Goal: Task Accomplishment & Management: Complete application form

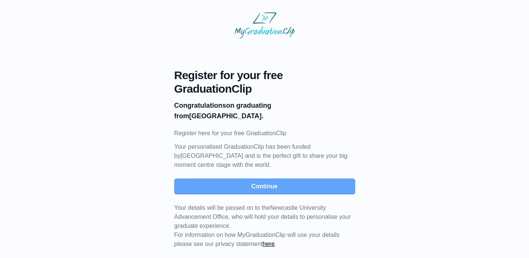
click at [280, 186] on button "Continue" at bounding box center [264, 187] width 181 height 16
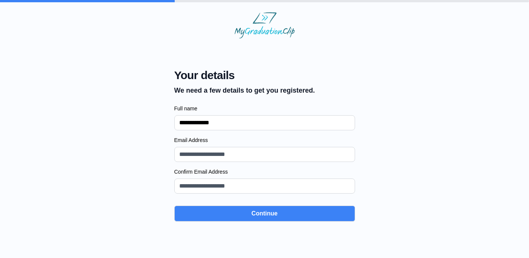
type input "**********"
type input "*"
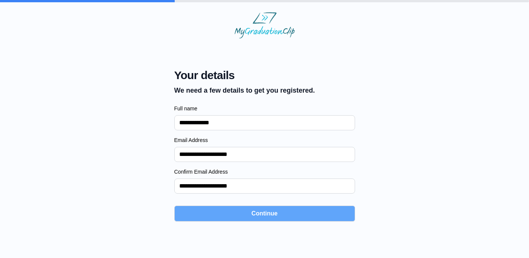
type input "**********"
click at [267, 212] on button "Continue" at bounding box center [264, 214] width 181 height 16
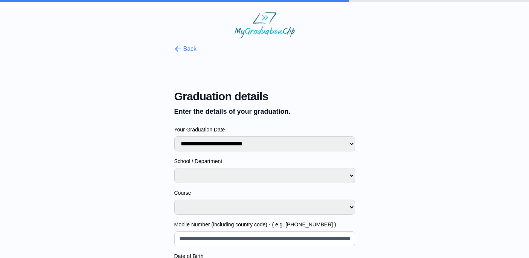
select select "**********"
select select
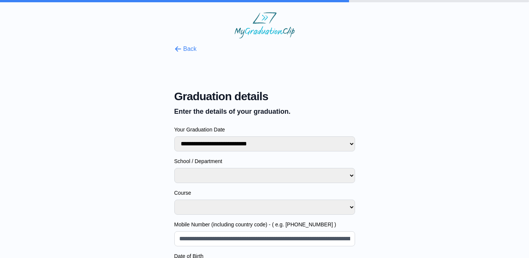
select select
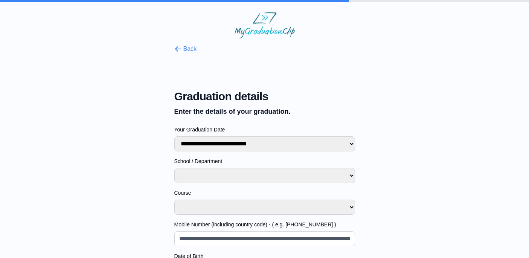
select select "**********"
select select
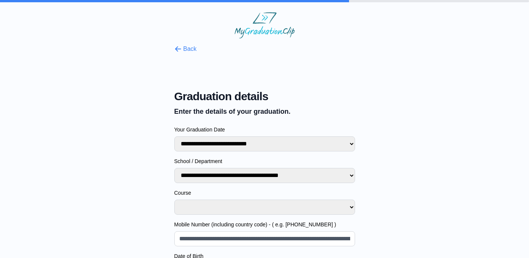
select select
click at [213, 211] on select "**********" at bounding box center [264, 207] width 181 height 15
select select "**********"
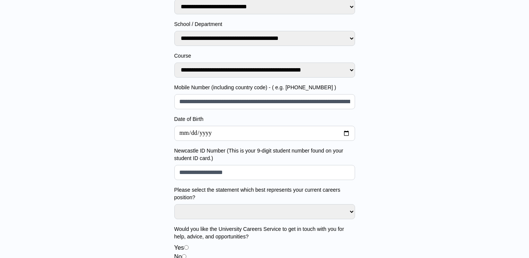
scroll to position [138, 0]
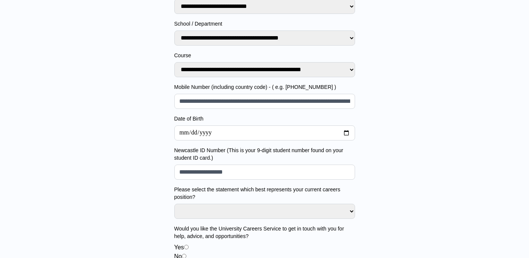
select select
type input "*"
select select
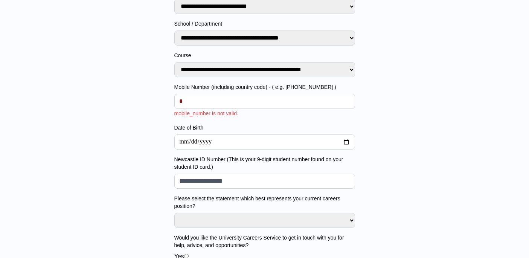
type input "**"
select select
type input "***"
select select
type input "****"
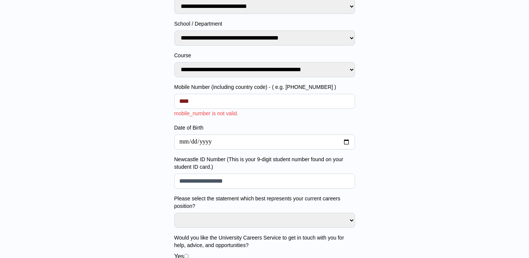
select select
type input "*****"
select select
type input "******"
select select
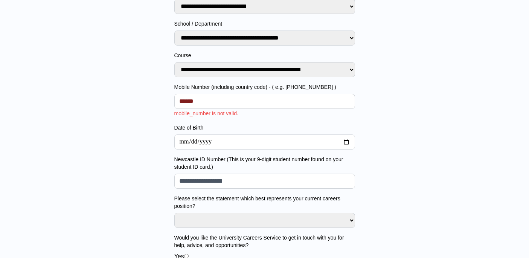
type input "*******"
select select
type input "********"
select select
type input "*********"
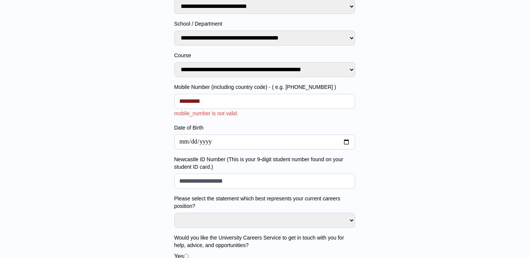
select select
type input "**********"
select select
type input "**********"
select select
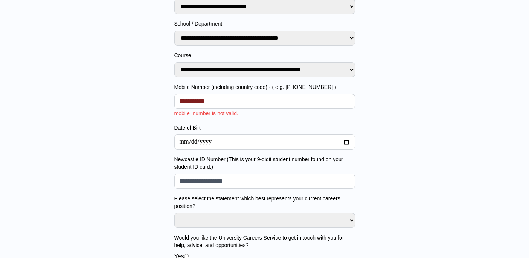
type input "**********"
select select
click at [246, 118] on form "**********" at bounding box center [264, 172] width 181 height 500
click at [184, 101] on input "**********" at bounding box center [264, 101] width 181 height 15
type input "**********"
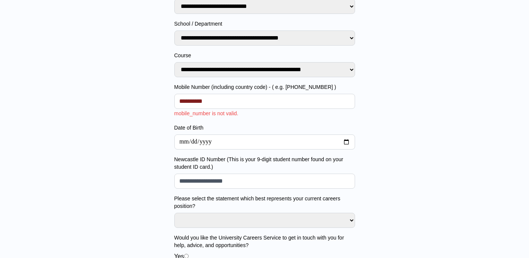
select select
type input "*********"
select select
type input "**********"
select select
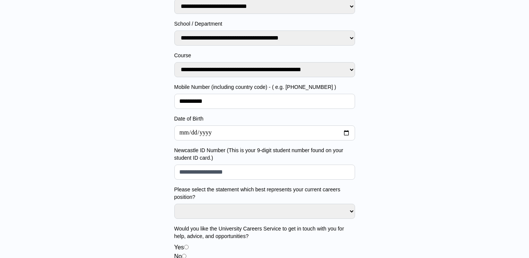
type input "**********"
select select
type input "**********"
select select
type input "**********"
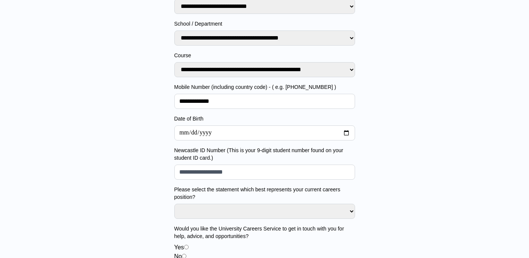
select select
type input "**********"
select select
click at [239, 115] on label "Date of Birth" at bounding box center [264, 119] width 181 height 8
click at [239, 125] on input "Date of Birth" at bounding box center [264, 132] width 181 height 15
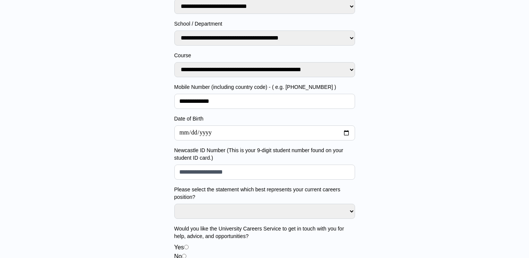
type input "**********"
select select
type input "**********"
select select
type input "**********"
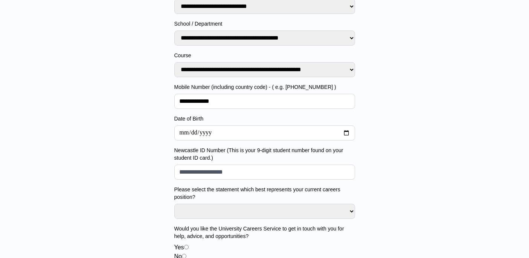
select select
type input "**********"
select select
type input "**********"
select select
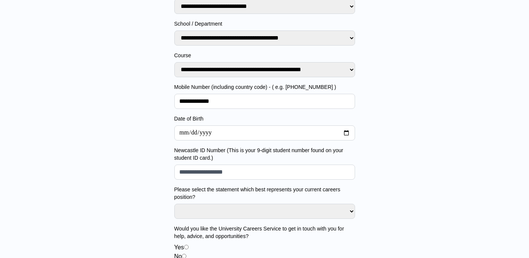
click at [383, 155] on div "**********" at bounding box center [264, 157] width 505 height 512
click at [243, 174] on input "Newcastle ID Number (This is your 9-digit student number found on your student …" at bounding box center [264, 172] width 181 height 15
type input "*"
select select
type input "**"
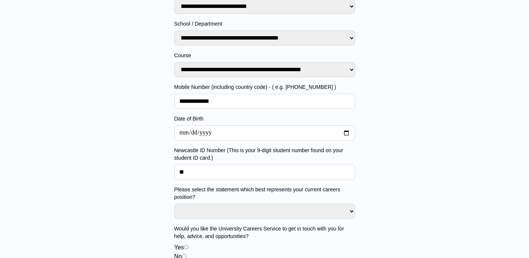
select select
type input "***"
select select
type input "****"
select select
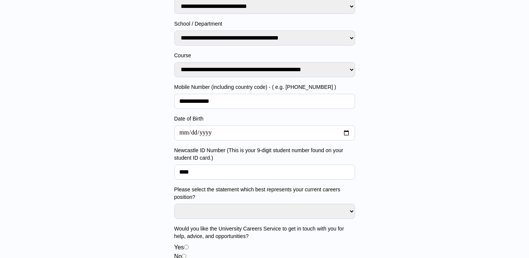
type input "*****"
select select
type input "******"
select select
type input "*******"
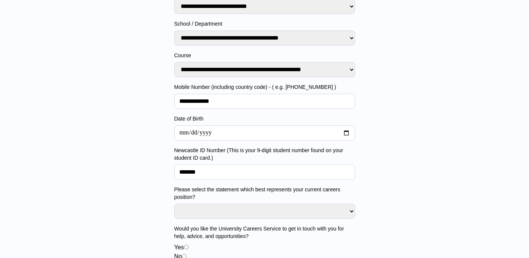
select select
type input "********"
select select
type input "*********"
select select
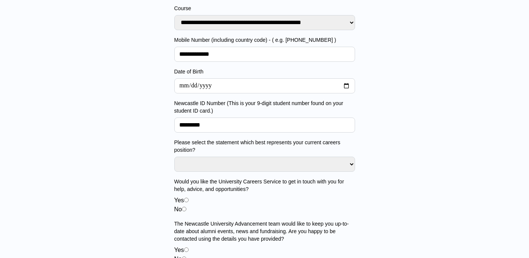
scroll to position [185, 0]
type input "*********"
select select "**********"
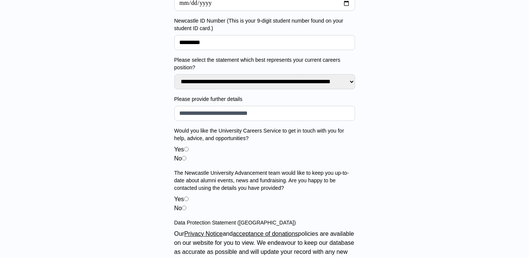
scroll to position [276, 0]
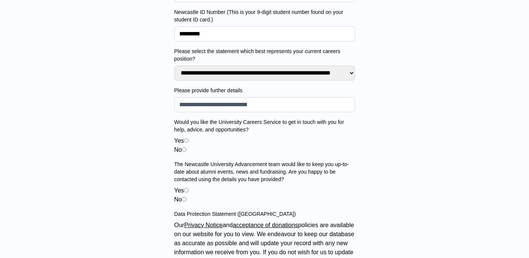
click at [270, 109] on input "Please provide further details" at bounding box center [264, 104] width 181 height 15
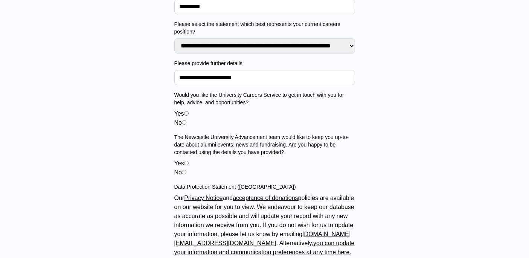
scroll to position [305, 0]
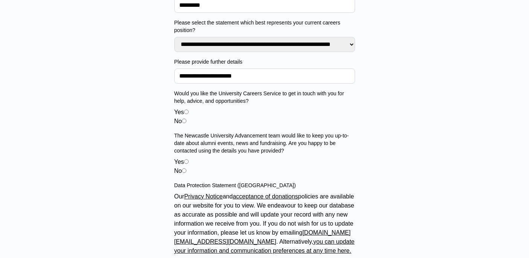
type input "**********"
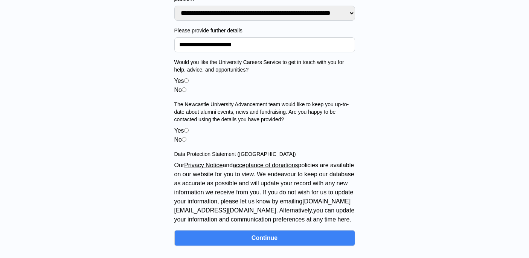
scroll to position [336, 0]
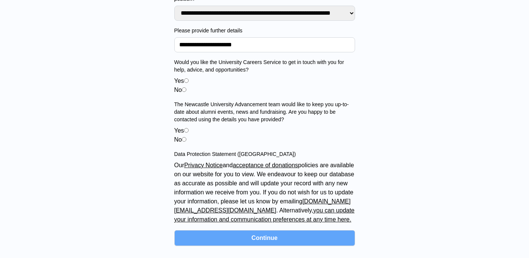
click at [260, 241] on button "Continue" at bounding box center [264, 238] width 181 height 16
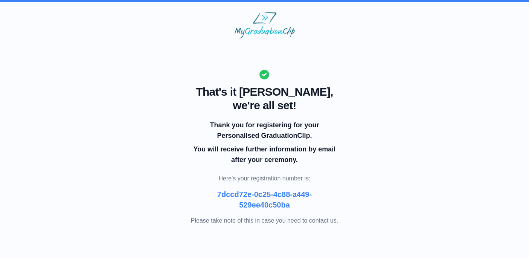
scroll to position [0, 0]
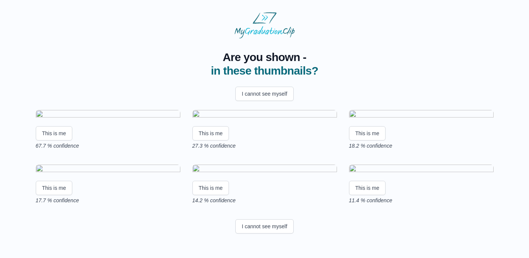
scroll to position [38, 0]
click at [61, 141] on button "This is me" at bounding box center [54, 133] width 37 height 14
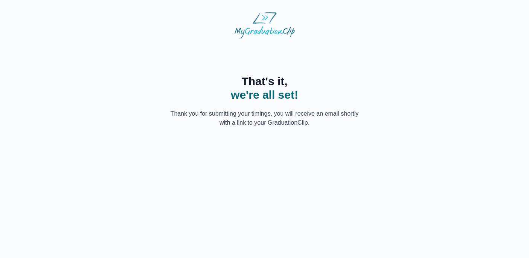
scroll to position [0, 0]
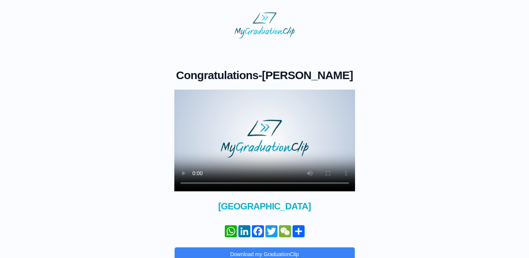
click at [194, 186] on video at bounding box center [264, 141] width 181 height 102
click at [242, 184] on video at bounding box center [264, 141] width 181 height 102
click at [291, 137] on video at bounding box center [264, 141] width 181 height 102
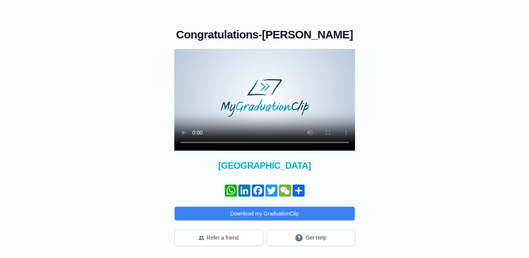
scroll to position [41, 0]
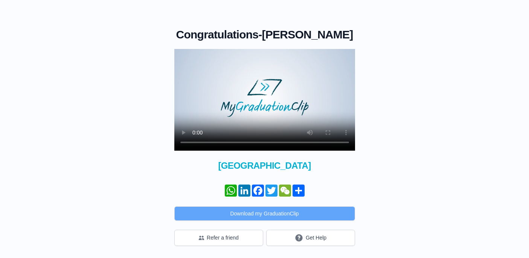
click at [280, 210] on button "Download my GraduationClip" at bounding box center [264, 214] width 181 height 14
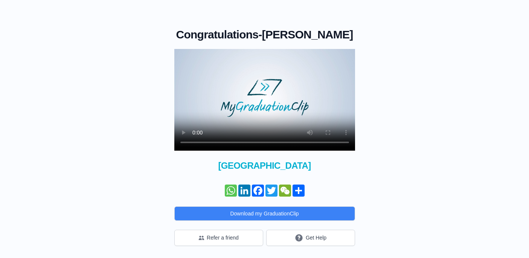
click at [232, 189] on link "WhatsApp" at bounding box center [231, 191] width 14 height 12
click at [315, 239] on button "Get Help" at bounding box center [310, 238] width 89 height 16
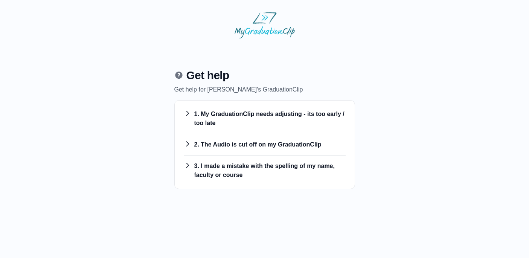
click at [242, 121] on h3 "1. My GraduationClip needs adjusting - its too early / too late" at bounding box center [265, 119] width 162 height 18
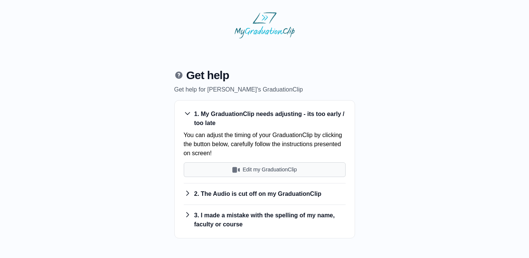
click at [272, 167] on button "Edit my GraduationClip" at bounding box center [265, 169] width 162 height 15
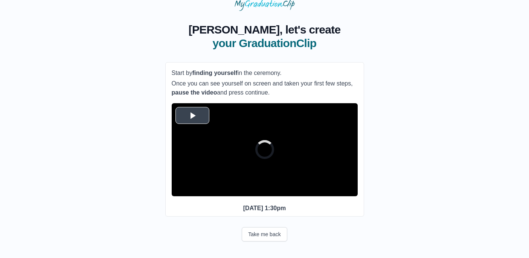
scroll to position [27, 0]
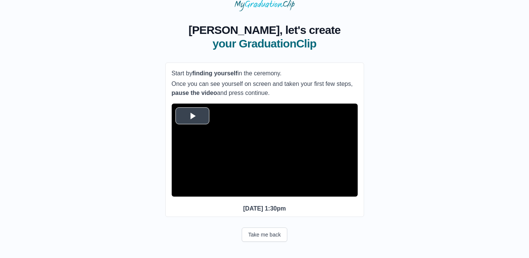
click at [193, 116] on span "Video Player" at bounding box center [193, 116] width 0 height 0
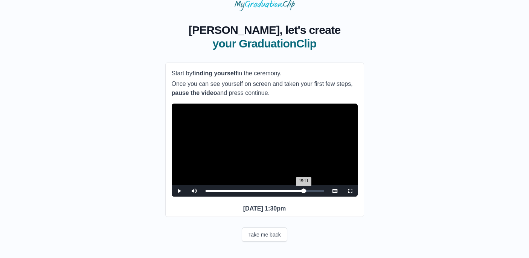
drag, startPoint x: 309, startPoint y: 204, endPoint x: 304, endPoint y: 204, distance: 5.3
click at [304, 192] on div "15:11 Progress : 0%" at bounding box center [255, 191] width 98 height 2
click at [307, 192] on div "15:43 Progress : 0%" at bounding box center [256, 191] width 101 height 2
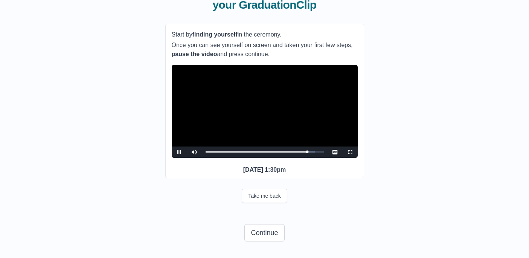
scroll to position [68, 0]
click at [309, 153] on div "15:57 Progress : 0%" at bounding box center [257, 152] width 103 height 2
click at [308, 153] on div "15:46 Progress : 0%" at bounding box center [257, 152] width 102 height 2
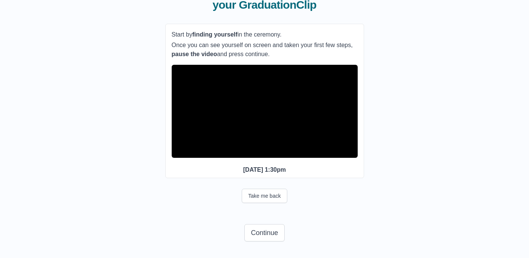
scroll to position [80, 0]
click at [265, 231] on button "Continue" at bounding box center [265, 232] width 40 height 17
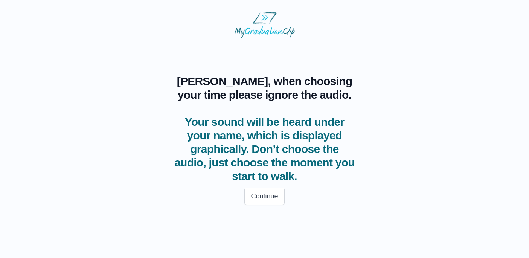
scroll to position [0, 0]
click at [275, 197] on button "Continue" at bounding box center [265, 196] width 40 height 17
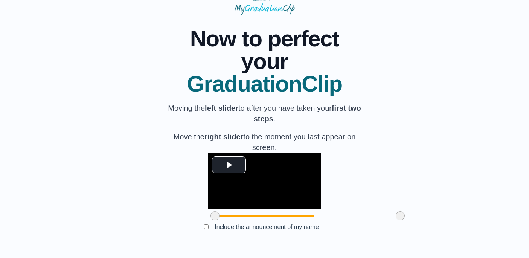
scroll to position [72, 0]
click at [229, 165] on span "Video Player" at bounding box center [229, 165] width 0 height 0
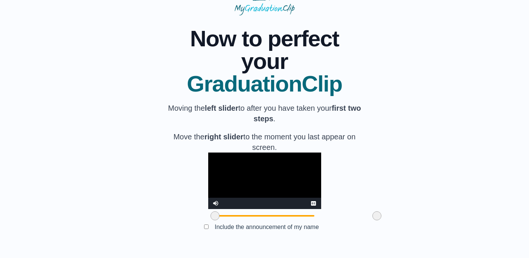
drag, startPoint x: 357, startPoint y: 216, endPoint x: 334, endPoint y: 216, distance: 23.4
click at [373, 216] on span at bounding box center [377, 215] width 9 height 9
drag, startPoint x: 335, startPoint y: 217, endPoint x: 320, endPoint y: 218, distance: 15.8
click at [357, 218] on span at bounding box center [361, 215] width 9 height 9
drag, startPoint x: 320, startPoint y: 218, endPoint x: 303, endPoint y: 217, distance: 16.2
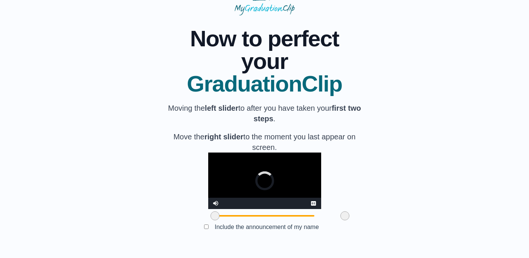
click at [341, 217] on span at bounding box center [345, 215] width 9 height 9
drag, startPoint x: 303, startPoint y: 217, endPoint x: 286, endPoint y: 217, distance: 17.7
click at [327, 217] on span at bounding box center [331, 215] width 9 height 9
drag, startPoint x: 286, startPoint y: 217, endPoint x: 269, endPoint y: 219, distance: 16.3
click at [312, 219] on span at bounding box center [316, 215] width 9 height 9
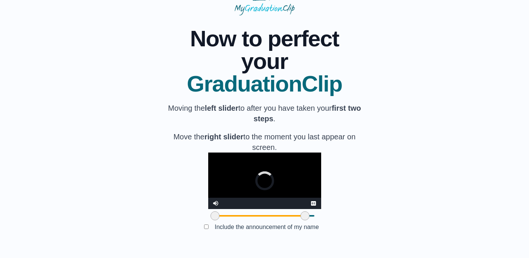
drag, startPoint x: 269, startPoint y: 219, endPoint x: 263, endPoint y: 219, distance: 6.8
click at [301, 219] on span at bounding box center [305, 215] width 9 height 9
drag, startPoint x: 263, startPoint y: 219, endPoint x: 252, endPoint y: 219, distance: 10.2
click at [292, 219] on span at bounding box center [296, 215] width 9 height 9
drag, startPoint x: 252, startPoint y: 219, endPoint x: 248, endPoint y: 219, distance: 4.9
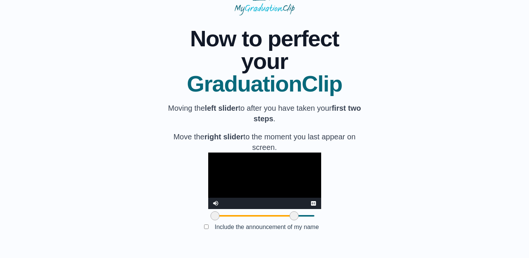
click at [290, 219] on span at bounding box center [294, 215] width 9 height 9
click at [263, 153] on video "Video Player" at bounding box center [264, 181] width 113 height 57
drag, startPoint x: 249, startPoint y: 215, endPoint x: 239, endPoint y: 216, distance: 10.3
click at [275, 216] on span at bounding box center [279, 215] width 9 height 9
click at [269, 153] on video "Video Player" at bounding box center [264, 181] width 113 height 57
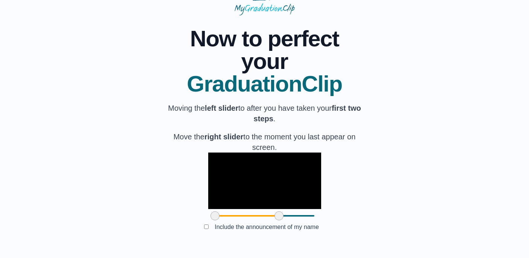
click at [208, 216] on div at bounding box center [215, 216] width 14 height 14
click at [222, 179] on video "Video Player" at bounding box center [264, 181] width 113 height 57
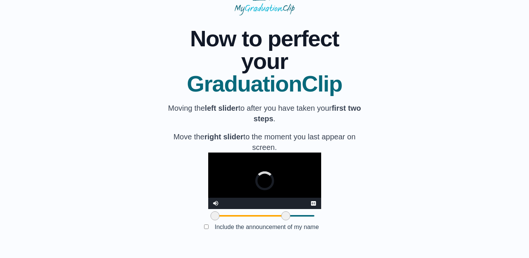
drag, startPoint x: 236, startPoint y: 216, endPoint x: 243, endPoint y: 216, distance: 7.2
click at [282, 216] on span at bounding box center [286, 215] width 9 height 9
drag, startPoint x: 243, startPoint y: 216, endPoint x: 254, endPoint y: 216, distance: 10.9
click at [293, 216] on span at bounding box center [297, 215] width 9 height 9
drag, startPoint x: 284, startPoint y: 216, endPoint x: 279, endPoint y: 215, distance: 4.9
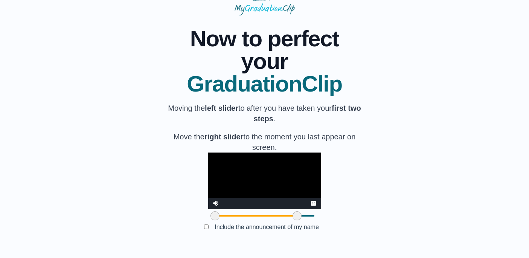
click at [279, 215] on div at bounding box center [264, 216] width 99 height 2
drag, startPoint x: 255, startPoint y: 217, endPoint x: 189, endPoint y: 214, distance: 66.0
click at [231, 214] on span at bounding box center [235, 215] width 9 height 9
drag, startPoint x: 189, startPoint y: 214, endPoint x: 252, endPoint y: 218, distance: 63.1
click at [290, 218] on span at bounding box center [294, 215] width 9 height 9
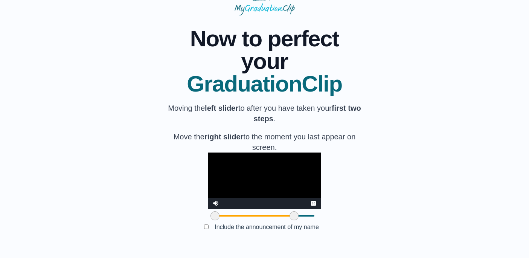
click at [262, 155] on video "Video Player" at bounding box center [264, 181] width 113 height 57
click at [401, 135] on div "**********" at bounding box center [264, 130] width 505 height 231
drag, startPoint x: 253, startPoint y: 216, endPoint x: 222, endPoint y: 216, distance: 30.9
click at [259, 216] on span at bounding box center [263, 215] width 9 height 9
drag, startPoint x: 219, startPoint y: 217, endPoint x: 197, endPoint y: 217, distance: 21.5
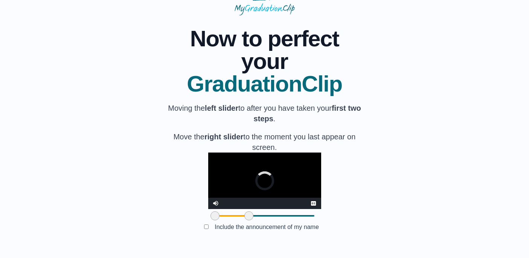
click at [245, 217] on span at bounding box center [249, 215] width 9 height 9
drag, startPoint x: 197, startPoint y: 217, endPoint x: 185, endPoint y: 217, distance: 12.1
click at [227, 217] on span at bounding box center [231, 215] width 9 height 9
drag, startPoint x: 185, startPoint y: 217, endPoint x: 171, endPoint y: 218, distance: 14.3
click at [208, 218] on div at bounding box center [264, 216] width 113 height 14
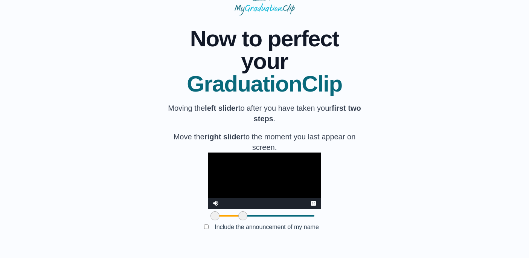
drag, startPoint x: 184, startPoint y: 215, endPoint x: 201, endPoint y: 217, distance: 17.4
click at [239, 217] on span at bounding box center [243, 215] width 9 height 9
drag, startPoint x: 201, startPoint y: 217, endPoint x: 197, endPoint y: 217, distance: 4.1
click at [234, 217] on span at bounding box center [238, 215] width 9 height 9
click at [264, 153] on video "Video Player" at bounding box center [264, 181] width 113 height 57
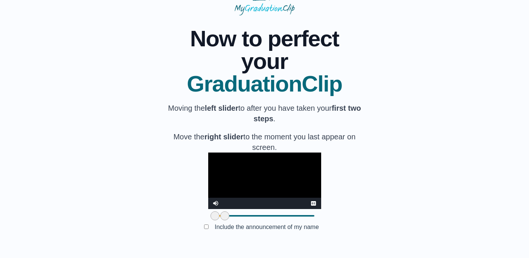
drag, startPoint x: 199, startPoint y: 217, endPoint x: 182, endPoint y: 217, distance: 16.6
click at [220, 217] on span at bounding box center [224, 215] width 9 height 9
click at [294, 155] on video "Video Player" at bounding box center [264, 181] width 113 height 57
drag, startPoint x: 181, startPoint y: 217, endPoint x: 209, endPoint y: 217, distance: 27.5
click at [249, 217] on span at bounding box center [253, 215] width 9 height 9
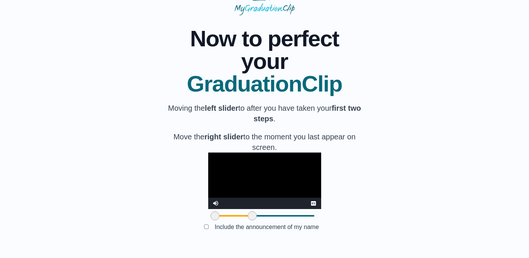
click at [268, 153] on video "Video Player" at bounding box center [264, 181] width 113 height 57
drag, startPoint x: 210, startPoint y: 214, endPoint x: 173, endPoint y: 217, distance: 37.4
click at [208, 217] on div at bounding box center [264, 216] width 113 height 14
drag, startPoint x: 183, startPoint y: 217, endPoint x: 248, endPoint y: 220, distance: 64.9
click at [283, 220] on div at bounding box center [290, 216] width 14 height 14
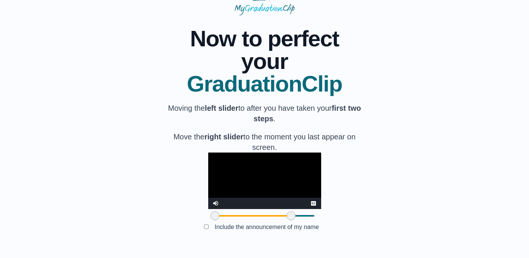
click at [285, 220] on div at bounding box center [292, 216] width 14 height 14
drag, startPoint x: 248, startPoint y: 215, endPoint x: 193, endPoint y: 215, distance: 55.0
click at [232, 215] on span at bounding box center [236, 215] width 9 height 9
drag, startPoint x: 193, startPoint y: 215, endPoint x: 172, endPoint y: 216, distance: 21.1
click at [208, 216] on div at bounding box center [264, 216] width 113 height 14
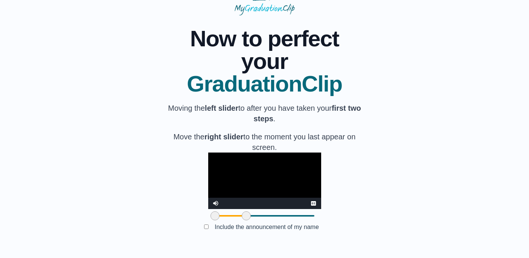
drag, startPoint x: 182, startPoint y: 217, endPoint x: 204, endPoint y: 219, distance: 21.6
click at [242, 219] on span at bounding box center [246, 215] width 9 height 9
drag, startPoint x: 174, startPoint y: 216, endPoint x: 183, endPoint y: 216, distance: 9.1
click at [220, 216] on span at bounding box center [224, 215] width 9 height 9
drag, startPoint x: 183, startPoint y: 216, endPoint x: 173, endPoint y: 215, distance: 9.5
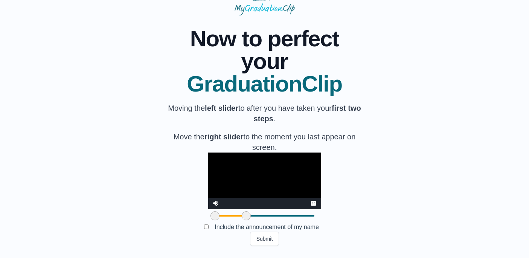
click at [211, 215] on span at bounding box center [215, 215] width 9 height 9
click at [211, 217] on span at bounding box center [215, 215] width 9 height 9
click at [242, 167] on video "Video Player" at bounding box center [264, 181] width 113 height 57
drag, startPoint x: 173, startPoint y: 215, endPoint x: 177, endPoint y: 215, distance: 4.5
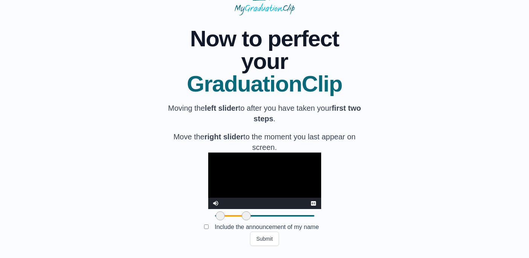
click at [216, 215] on span at bounding box center [220, 215] width 9 height 9
click at [253, 159] on video "Video Player" at bounding box center [264, 181] width 113 height 57
drag, startPoint x: 205, startPoint y: 217, endPoint x: 214, endPoint y: 218, distance: 9.1
click at [251, 218] on span at bounding box center [255, 215] width 9 height 9
click at [251, 162] on video "Video Player" at bounding box center [264, 181] width 113 height 57
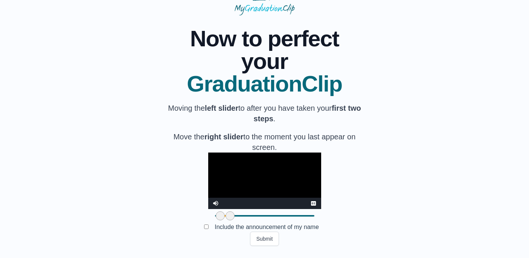
drag, startPoint x: 211, startPoint y: 220, endPoint x: 178, endPoint y: 221, distance: 33.9
click at [208, 221] on div at bounding box center [264, 216] width 113 height 14
click at [274, 153] on video "Video Player" at bounding box center [264, 181] width 113 height 57
drag, startPoint x: 187, startPoint y: 217, endPoint x: 174, endPoint y: 219, distance: 13.2
click at [208, 219] on div at bounding box center [264, 216] width 113 height 14
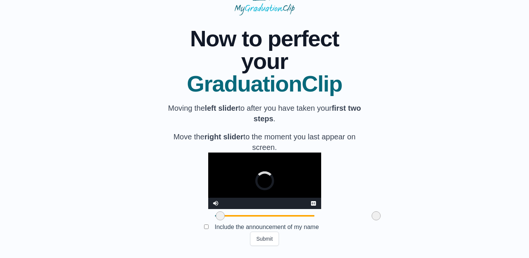
drag, startPoint x: 189, startPoint y: 216, endPoint x: 356, endPoint y: 216, distance: 166.6
click at [372, 216] on span at bounding box center [376, 215] width 9 height 9
click at [321, 217] on div at bounding box center [264, 216] width 113 height 14
click at [280, 153] on video "Video Player" at bounding box center [264, 181] width 113 height 57
drag, startPoint x: 352, startPoint y: 217, endPoint x: 210, endPoint y: 221, distance: 142.5
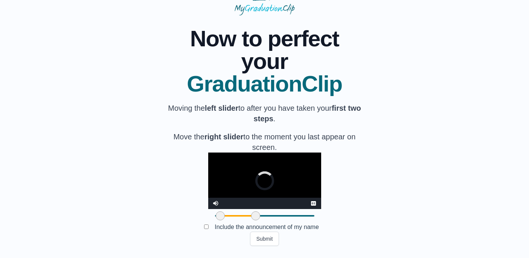
click at [249, 221] on div at bounding box center [256, 216] width 14 height 14
drag, startPoint x: 176, startPoint y: 217, endPoint x: 149, endPoint y: 220, distance: 27.2
click at [149, 220] on div "**********" at bounding box center [264, 130] width 505 height 231
click at [233, 158] on video "Video Player" at bounding box center [264, 181] width 113 height 57
drag, startPoint x: 212, startPoint y: 216, endPoint x: 379, endPoint y: 221, distance: 167.8
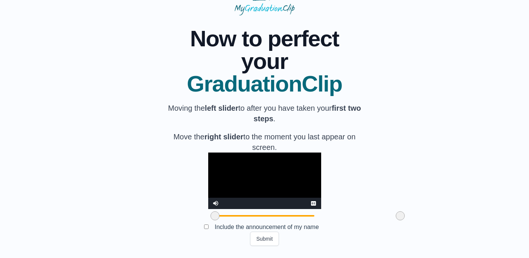
click at [379, 221] on div "**********" at bounding box center [264, 130] width 505 height 231
click at [268, 236] on button "Submit" at bounding box center [264, 239] width 29 height 14
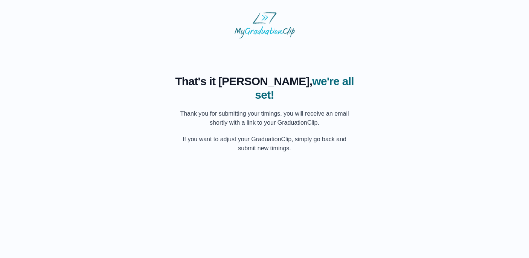
scroll to position [0, 0]
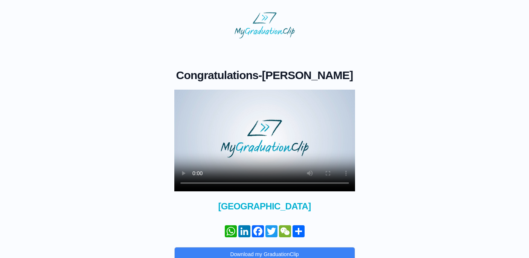
click at [194, 187] on video at bounding box center [264, 141] width 181 height 102
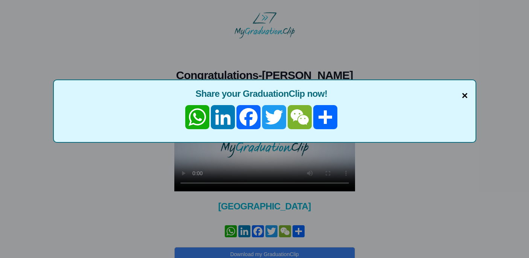
click at [465, 96] on span "×" at bounding box center [465, 96] width 6 height 16
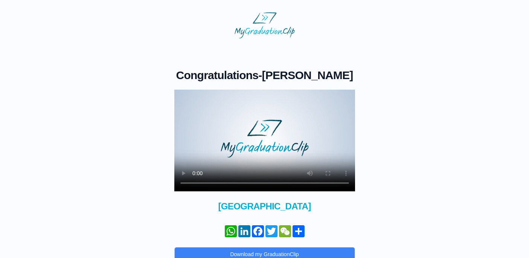
click at [289, 183] on video at bounding box center [264, 141] width 181 height 102
click at [263, 139] on video at bounding box center [264, 141] width 181 height 102
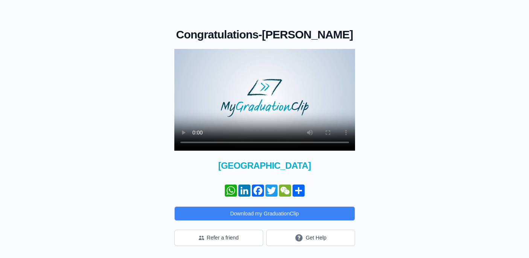
scroll to position [41, 0]
click at [314, 240] on button "Get Help" at bounding box center [310, 238] width 89 height 16
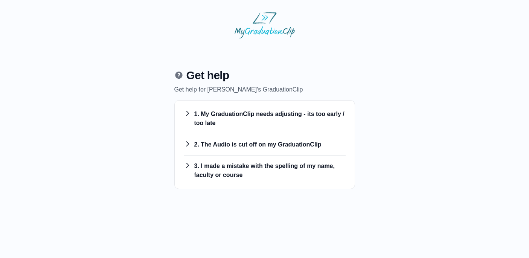
click at [216, 116] on h3 "1. My GraduationClip needs adjusting - its too early / too late" at bounding box center [265, 119] width 162 height 18
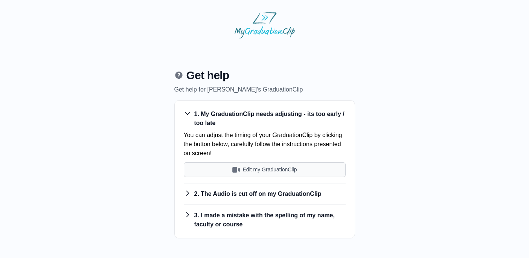
click at [268, 168] on button "Edit my GraduationClip" at bounding box center [265, 169] width 162 height 15
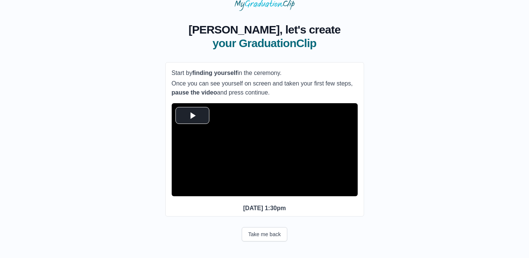
scroll to position [42, 0]
click at [193, 115] on span "Video Player" at bounding box center [193, 115] width 0 height 0
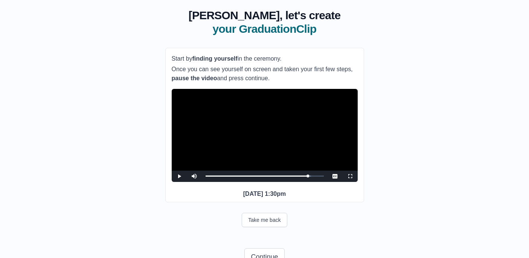
click at [260, 137] on video "Video Player" at bounding box center [265, 135] width 186 height 93
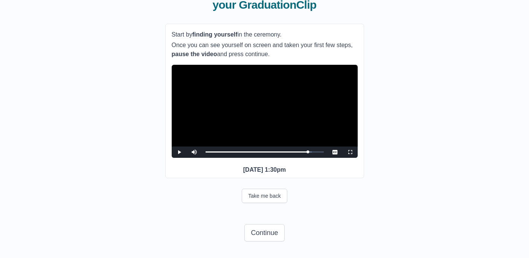
scroll to position [73, 0]
click at [269, 236] on button "Continue" at bounding box center [265, 232] width 40 height 17
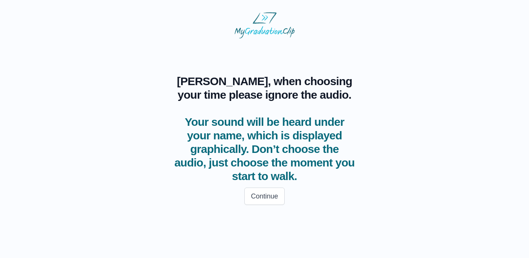
scroll to position [0, 0]
click at [259, 200] on button "Continue" at bounding box center [265, 196] width 40 height 17
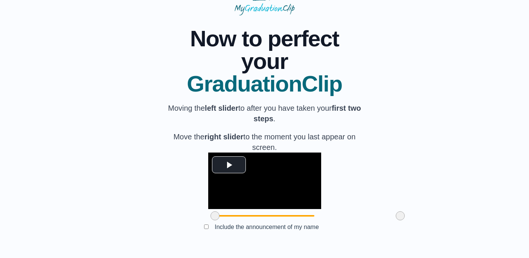
scroll to position [74, 0]
drag, startPoint x: 358, startPoint y: 219, endPoint x: 302, endPoint y: 230, distance: 56.9
click at [302, 230] on div "**********" at bounding box center [264, 130] width 199 height 231
drag, startPoint x: 300, startPoint y: 225, endPoint x: 285, endPoint y: 226, distance: 15.5
click at [323, 223] on div at bounding box center [330, 216] width 14 height 14
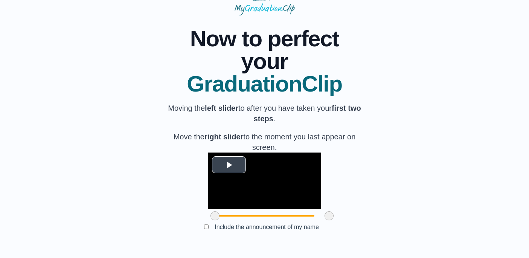
click at [229, 165] on span "Video Player" at bounding box center [229, 165] width 0 height 0
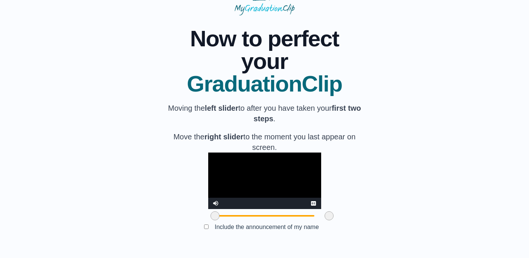
click at [211, 219] on span at bounding box center [215, 215] width 9 height 9
click at [208, 159] on video "Video Player" at bounding box center [264, 181] width 113 height 57
click at [213, 220] on span at bounding box center [217, 215] width 9 height 9
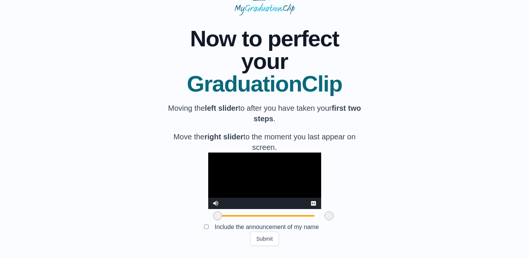
click at [243, 153] on video "Video Player" at bounding box center [264, 181] width 113 height 57
click at [277, 168] on video "Video Player" at bounding box center [264, 181] width 113 height 57
click at [270, 241] on button "Submit" at bounding box center [264, 239] width 29 height 14
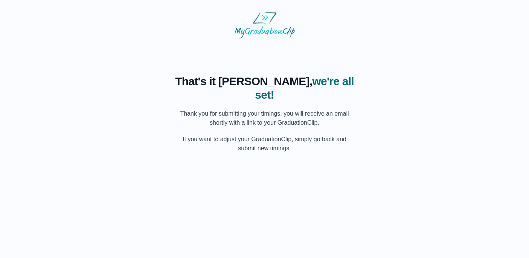
scroll to position [0, 0]
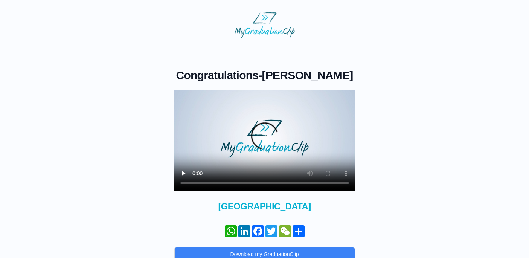
click at [194, 183] on video at bounding box center [264, 141] width 181 height 102
click at [268, 136] on div "× Share your GraduationClip now! WhatsApp LinkedIn Facebook Twitter WeChat Shar…" at bounding box center [264, 145] width 181 height 111
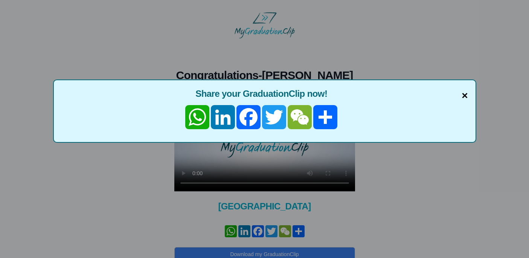
click at [466, 96] on span "×" at bounding box center [465, 96] width 6 height 16
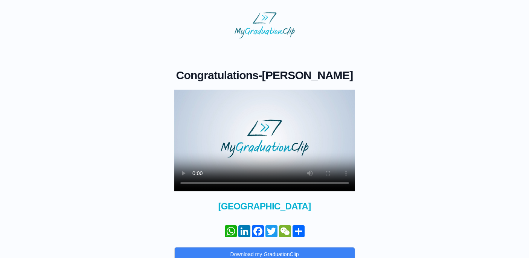
click at [245, 185] on video at bounding box center [264, 141] width 181 height 102
click at [257, 184] on video at bounding box center [264, 141] width 181 height 102
click at [254, 127] on video at bounding box center [264, 141] width 181 height 102
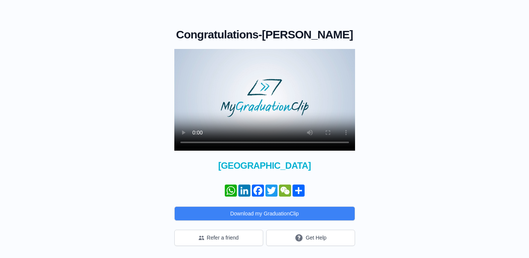
scroll to position [41, 0]
click at [234, 191] on link "WhatsApp" at bounding box center [231, 191] width 14 height 12
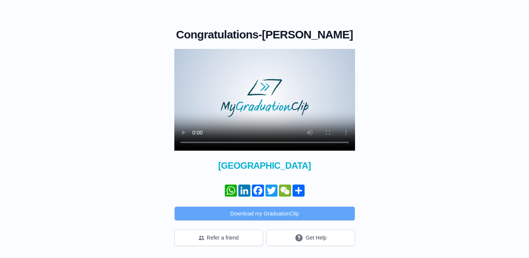
click at [263, 213] on button "Download my GraduationClip" at bounding box center [264, 214] width 181 height 14
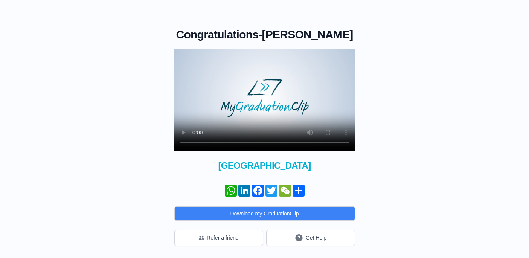
click at [271, 101] on video at bounding box center [264, 100] width 181 height 102
click at [298, 193] on link "Share" at bounding box center [299, 191] width 14 height 12
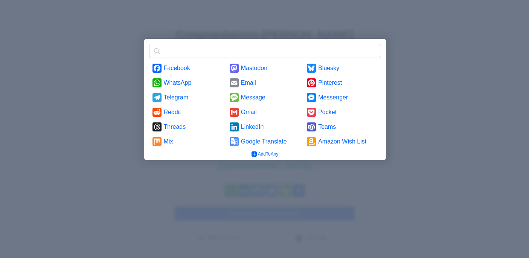
click at [405, 180] on div at bounding box center [264, 129] width 529 height 258
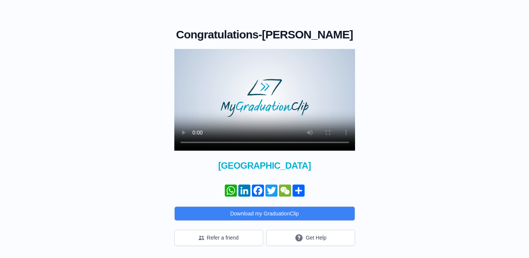
click at [195, 141] on video at bounding box center [264, 100] width 181 height 102
